Goal: Task Accomplishment & Management: Manage account settings

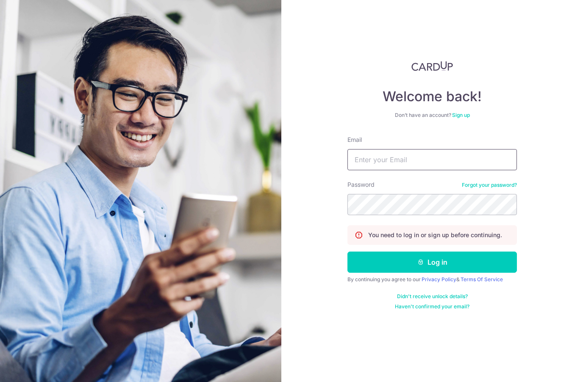
type input "[EMAIL_ADDRESS][DOMAIN_NAME]"
click at [432, 262] on button "Log in" at bounding box center [433, 262] width 170 height 21
